Goal: Navigation & Orientation: Understand site structure

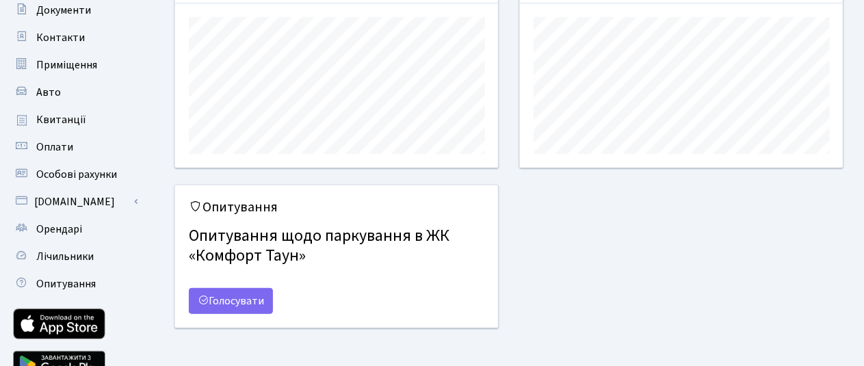
scroll to position [212, 0]
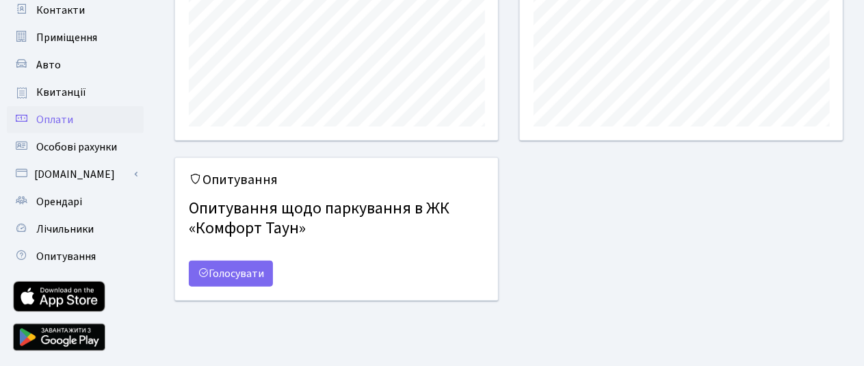
click at [55, 118] on span "Оплати" at bounding box center [54, 119] width 37 height 15
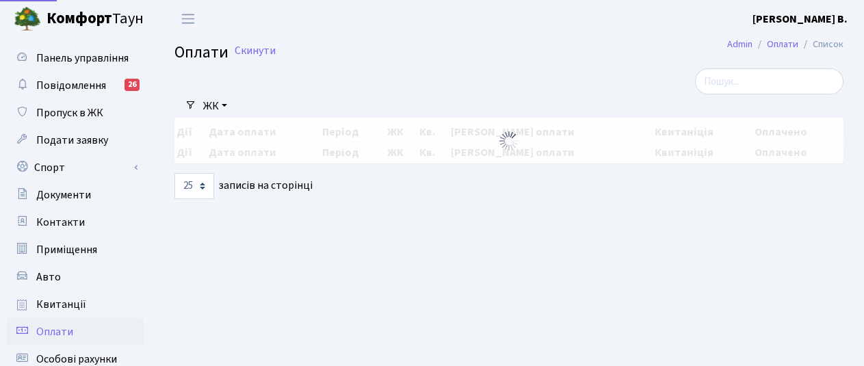
select select "25"
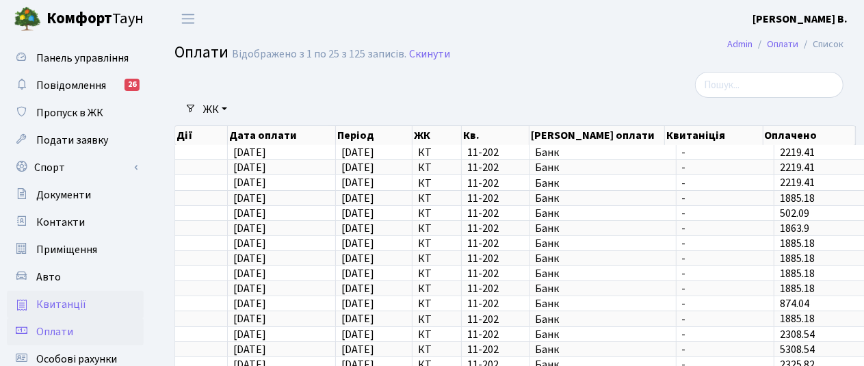
click at [68, 302] on span "Квитанції" at bounding box center [61, 304] width 50 height 15
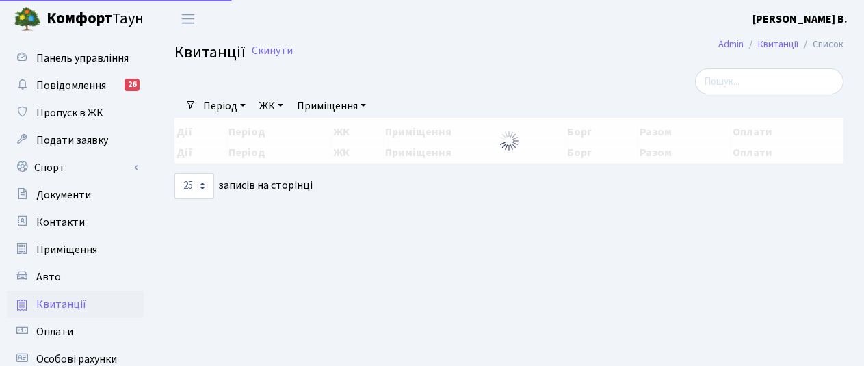
select select "25"
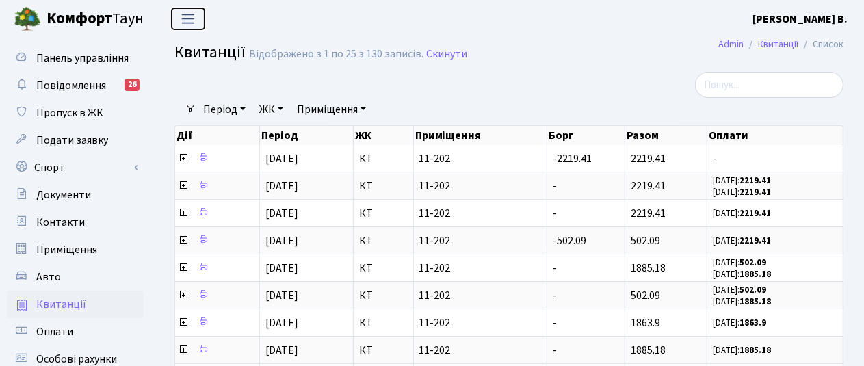
click at [190, 14] on span "Переключити навігацію" at bounding box center [188, 19] width 21 height 16
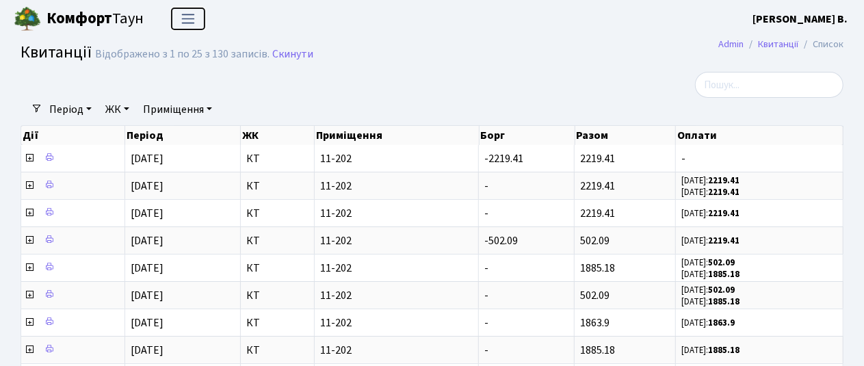
click at [190, 14] on span "Переключити навігацію" at bounding box center [188, 19] width 21 height 16
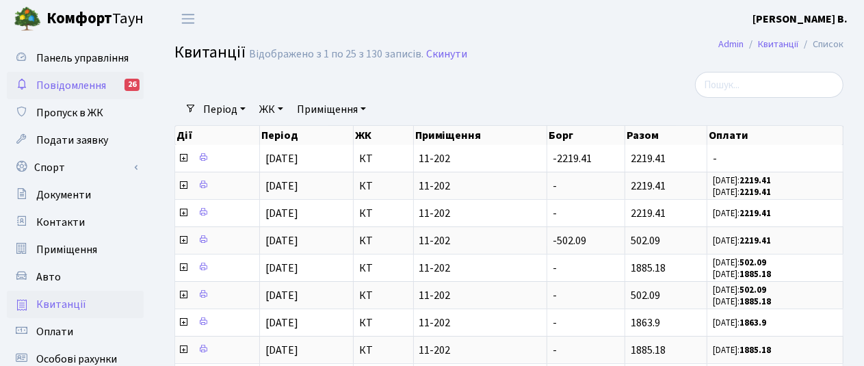
click at [62, 82] on span "Повідомлення" at bounding box center [71, 85] width 70 height 15
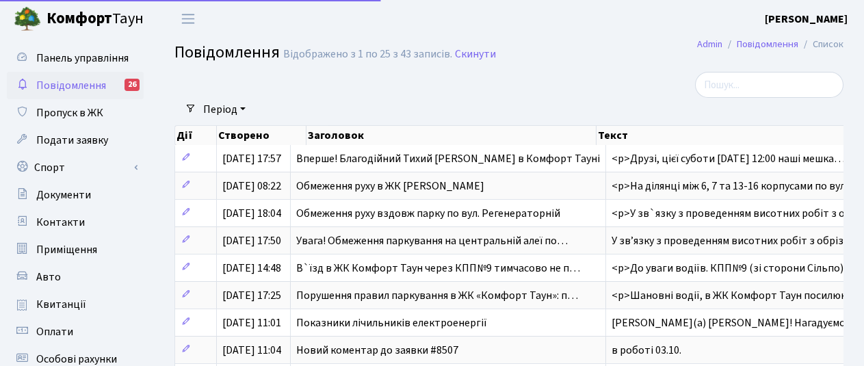
select select "25"
click at [42, 274] on span "Авто" at bounding box center [48, 277] width 25 height 15
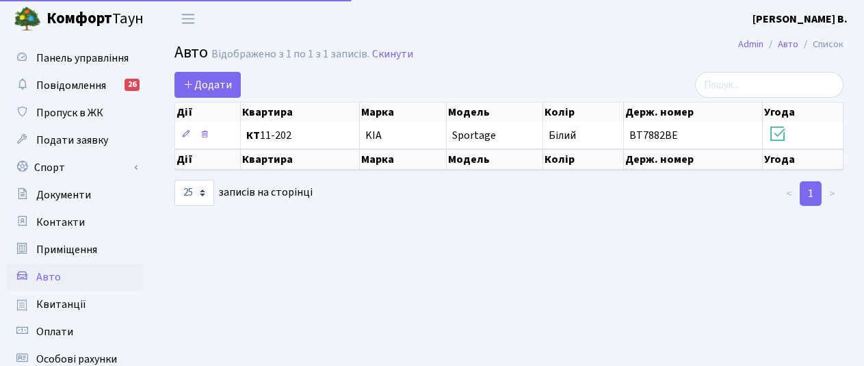
select select "25"
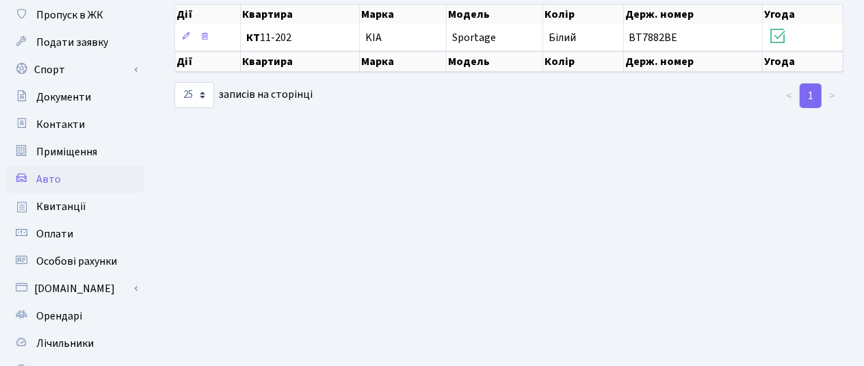
scroll to position [99, 0]
click at [51, 260] on span "Особові рахунки" at bounding box center [76, 260] width 81 height 15
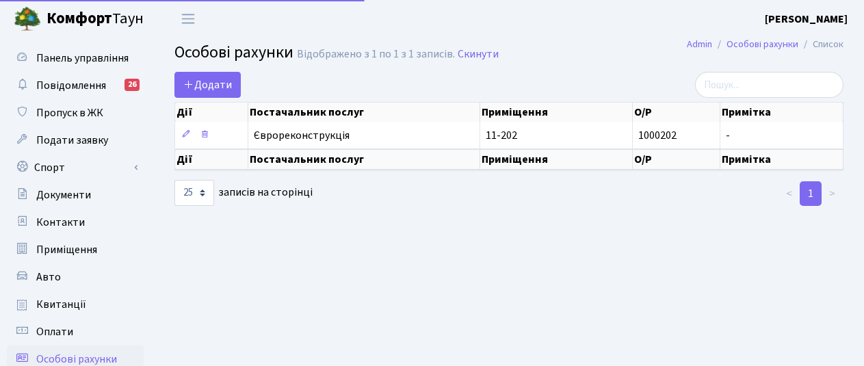
select select "25"
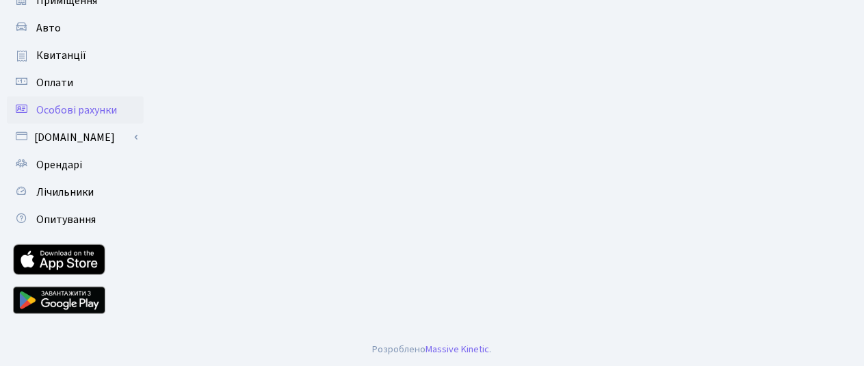
scroll to position [250, 0]
click at [62, 194] on span "Лічильники" at bounding box center [64, 191] width 57 height 15
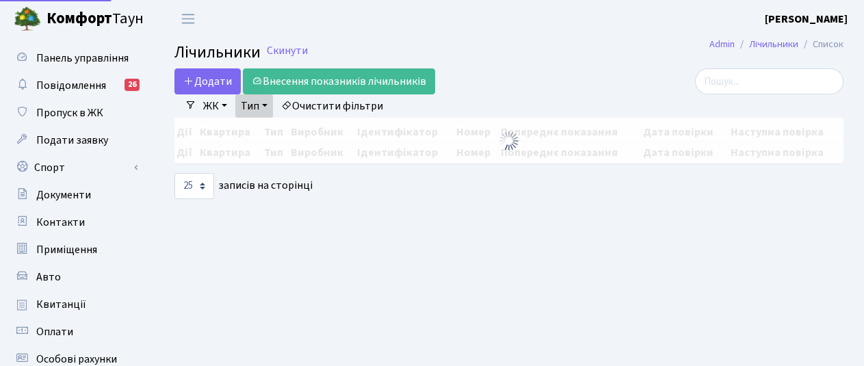
select select "25"
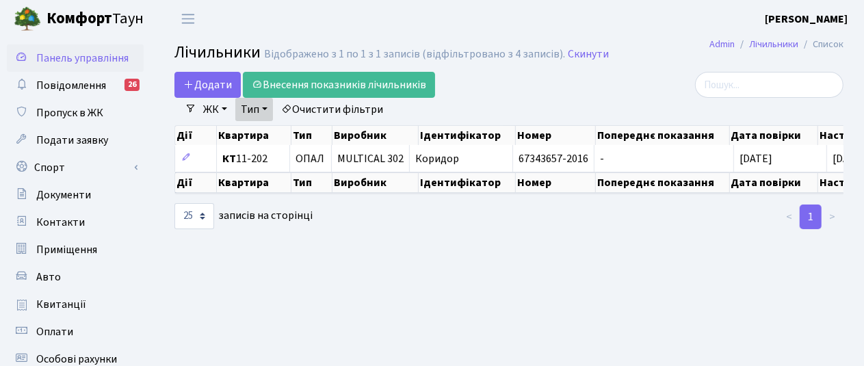
click at [51, 54] on span "Панель управління" at bounding box center [82, 58] width 92 height 15
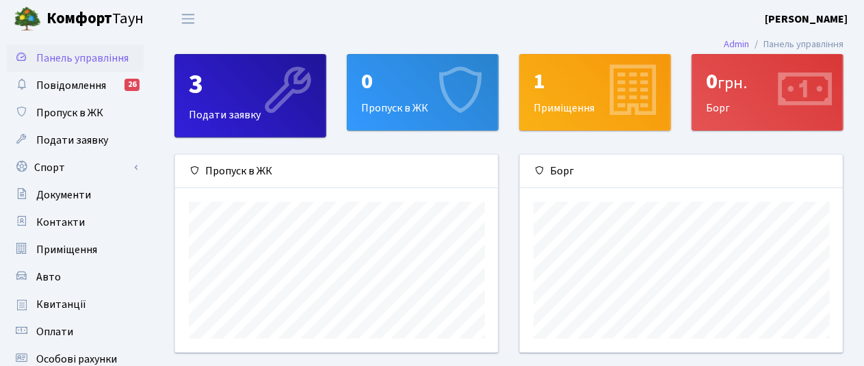
scroll to position [197, 324]
click at [753, 119] on div "0 грн. [GEOGRAPHIC_DATA]" at bounding box center [768, 92] width 151 height 75
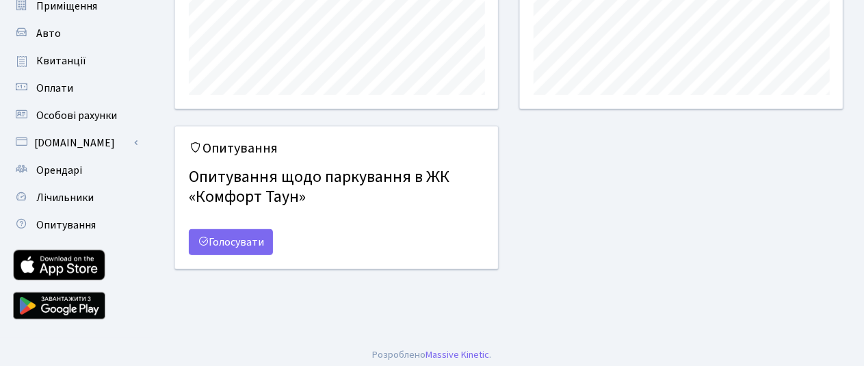
scroll to position [250, 0]
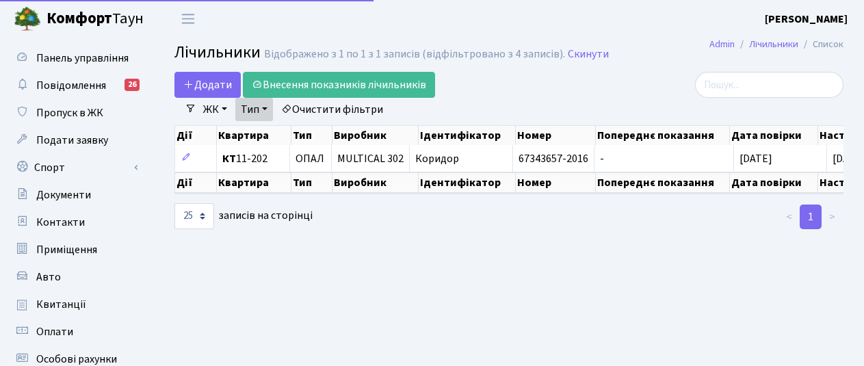
select select "25"
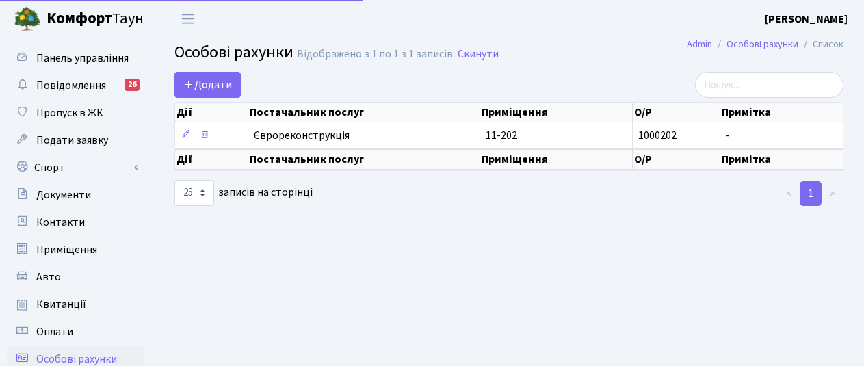
select select "25"
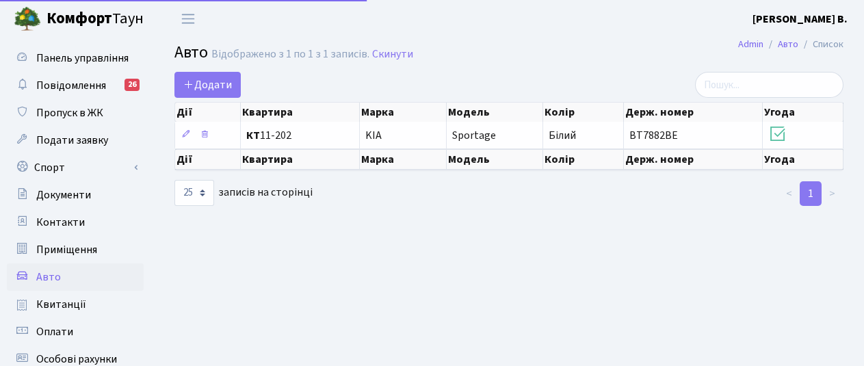
select select "25"
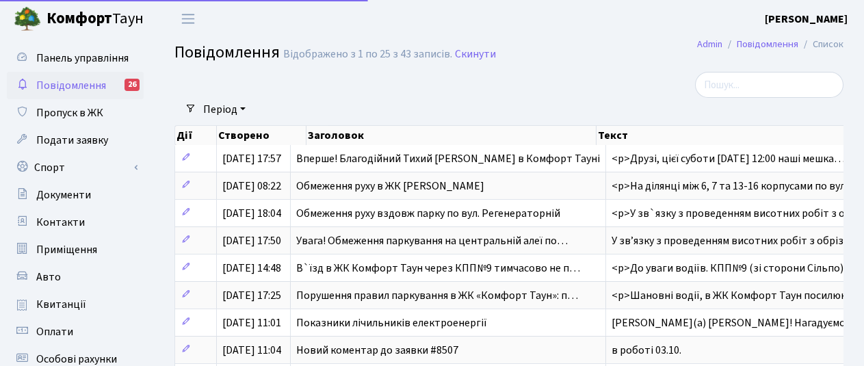
select select "25"
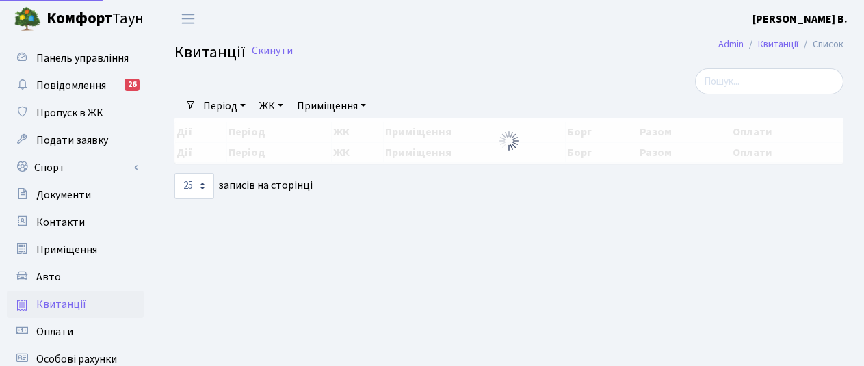
select select "25"
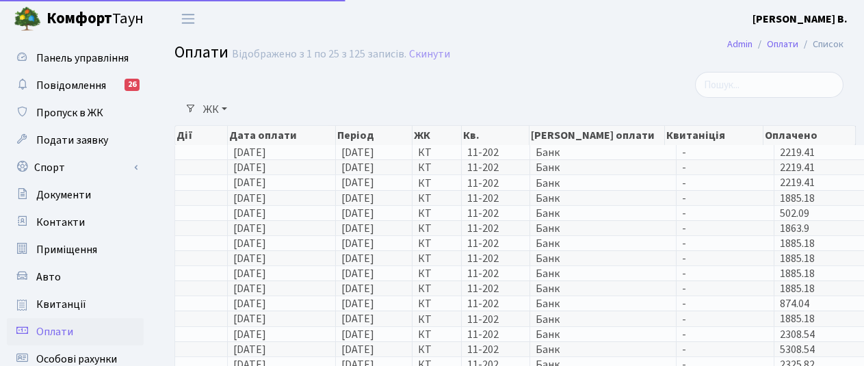
select select "25"
